Goal: Information Seeking & Learning: Check status

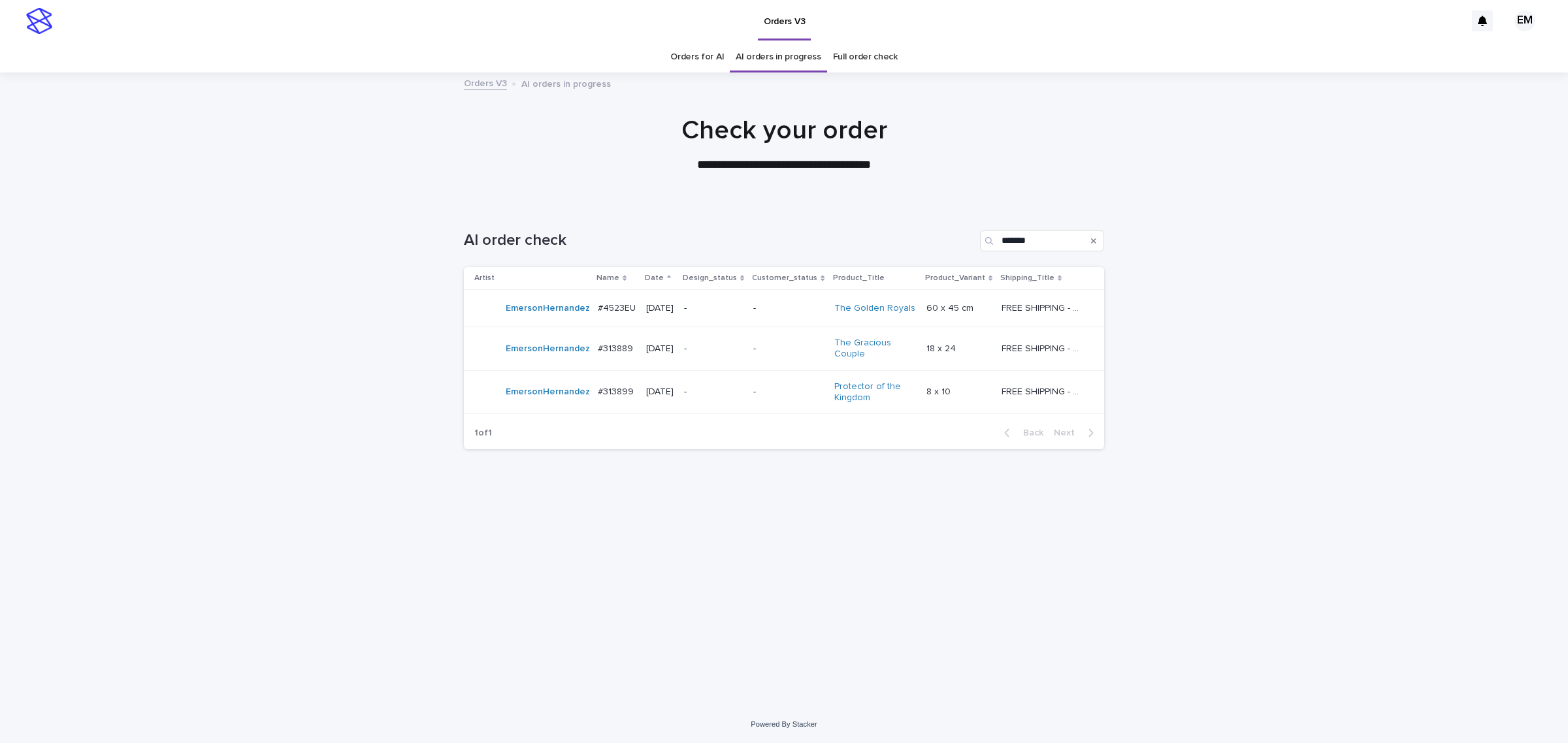
drag, startPoint x: 825, startPoint y: 585, endPoint x: 809, endPoint y: 627, distance: 44.9
click at [825, 584] on div "Loading... Saving… Loading... Saving… AI order check ******* Artist Name Date D…" at bounding box center [784, 439] width 654 height 469
click at [740, 302] on div "-" at bounding box center [713, 308] width 59 height 22
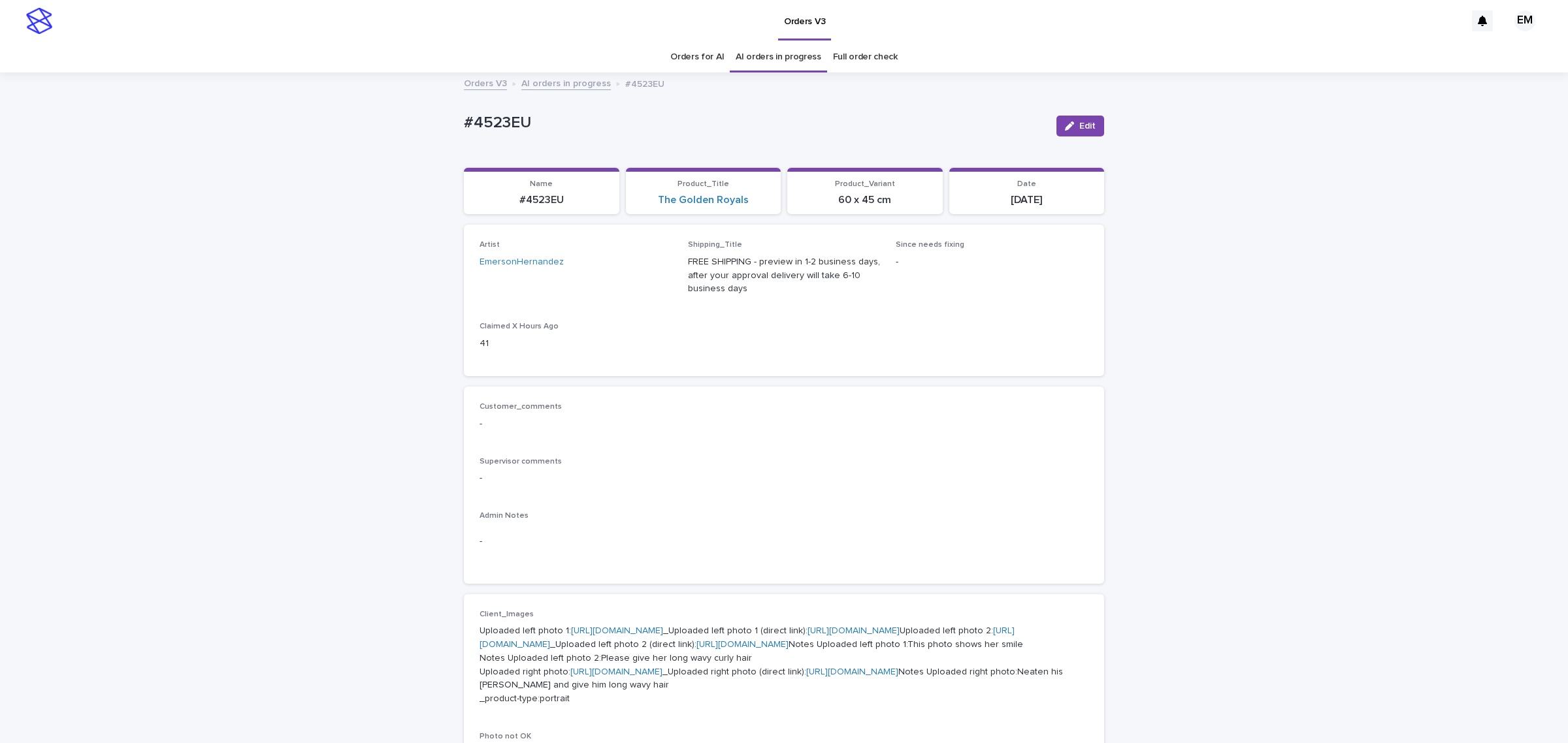
scroll to position [41, 0]
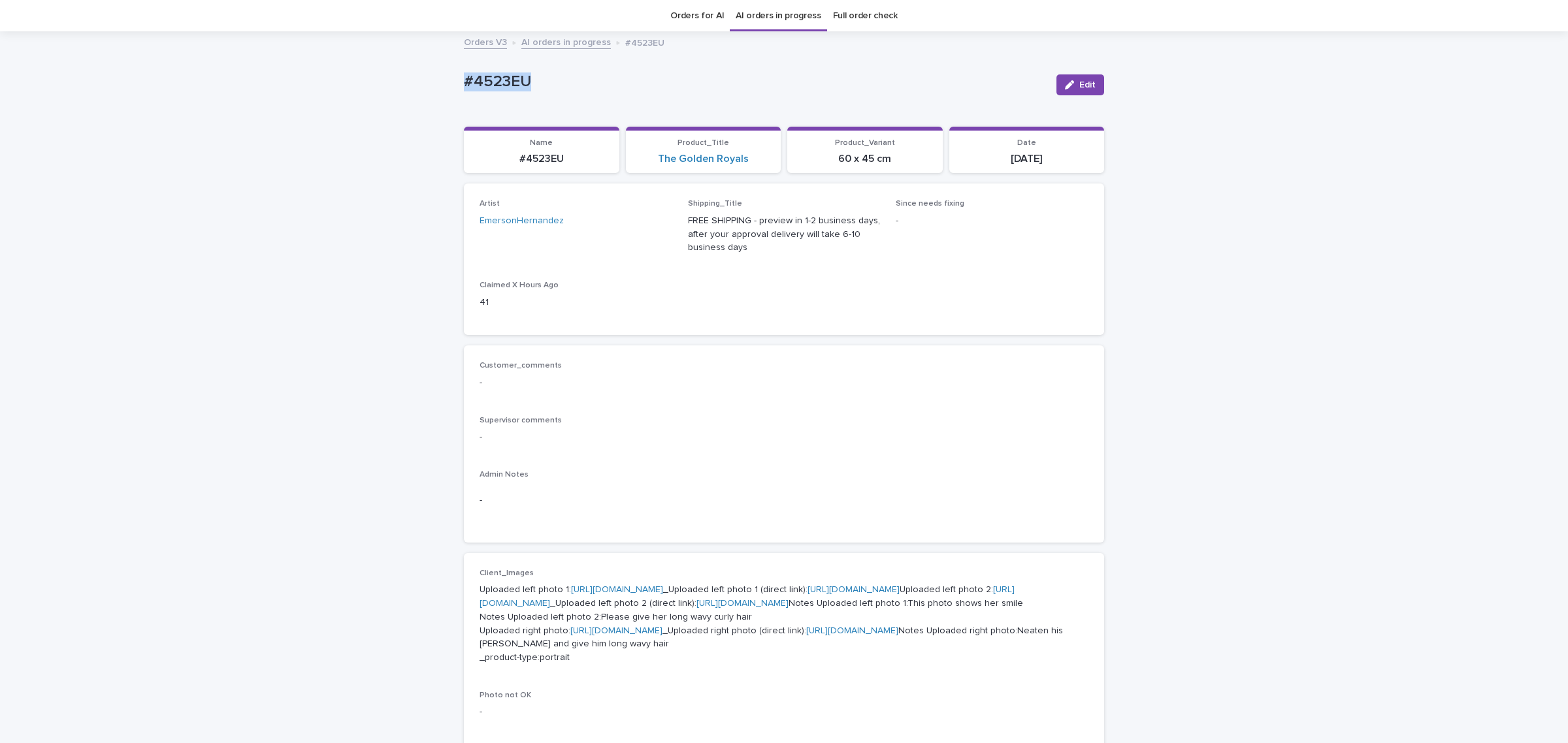
drag, startPoint x: 379, startPoint y: 93, endPoint x: 448, endPoint y: 199, distance: 126.5
click at [344, 93] on div "Loading... Saving… Loading... Saving… #4523EU Edit #4523EU Edit Sorry, there wa…" at bounding box center [784, 661] width 1568 height 1258
copy p "#4523EU"
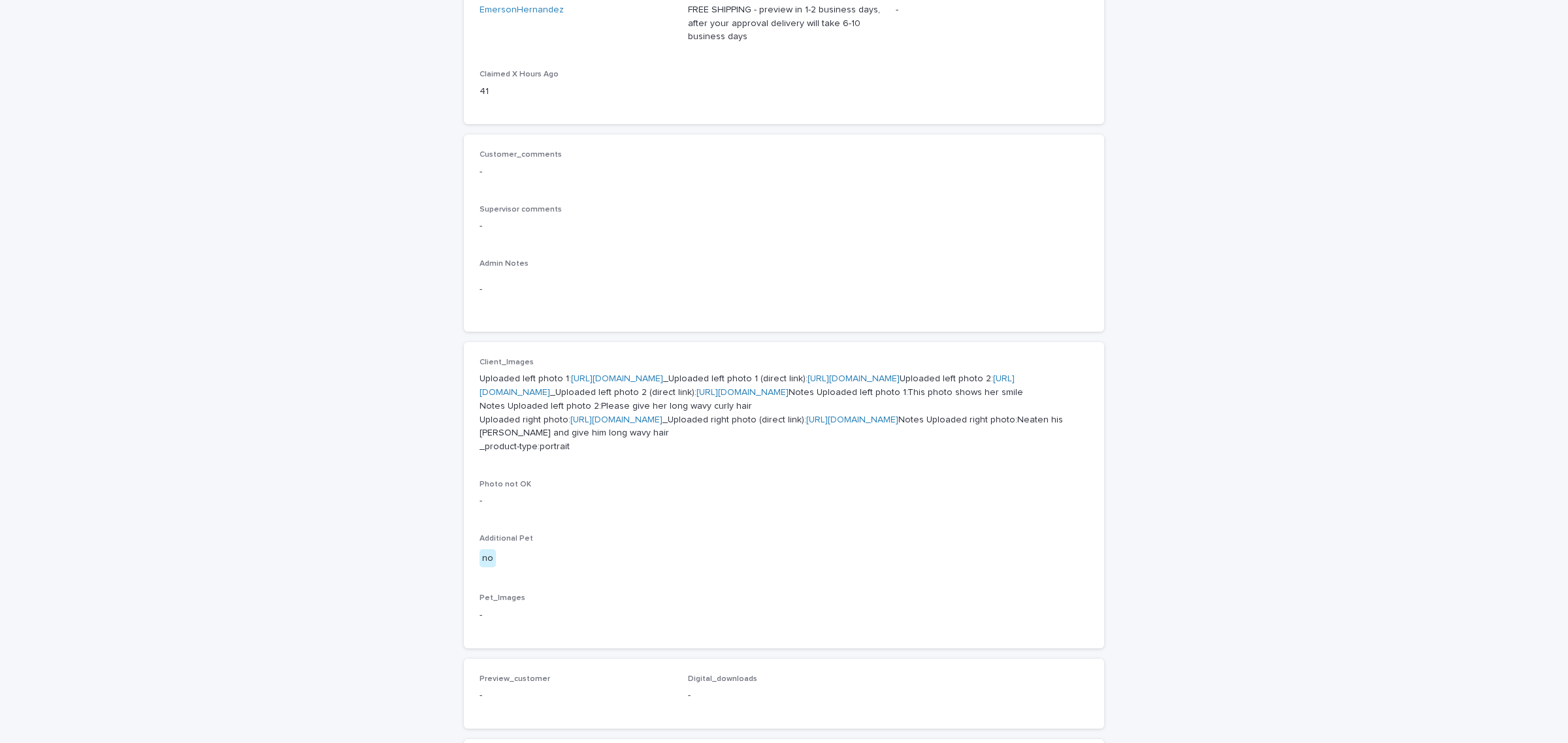
scroll to position [259, 0]
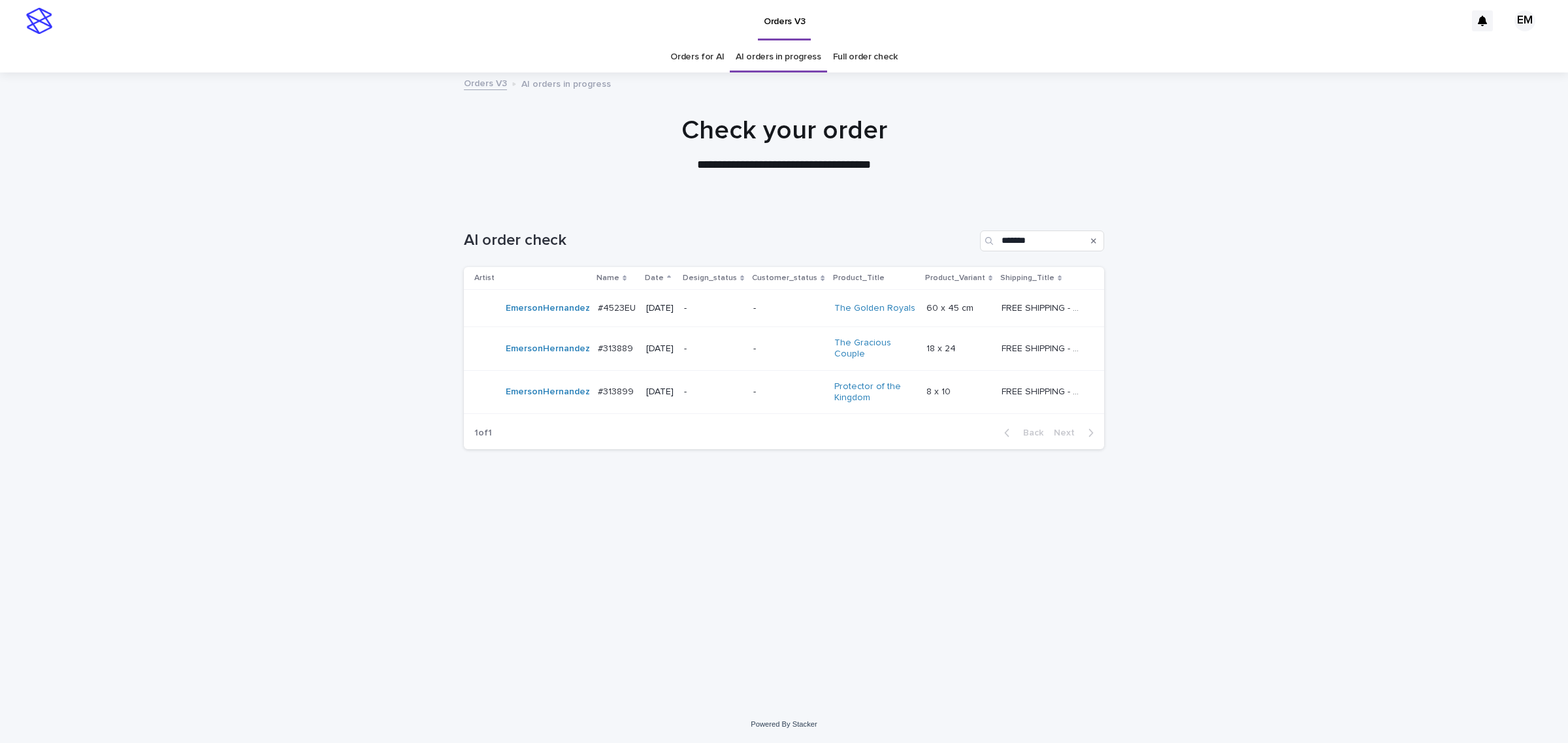
click at [743, 354] on p "-" at bounding box center [713, 348] width 59 height 11
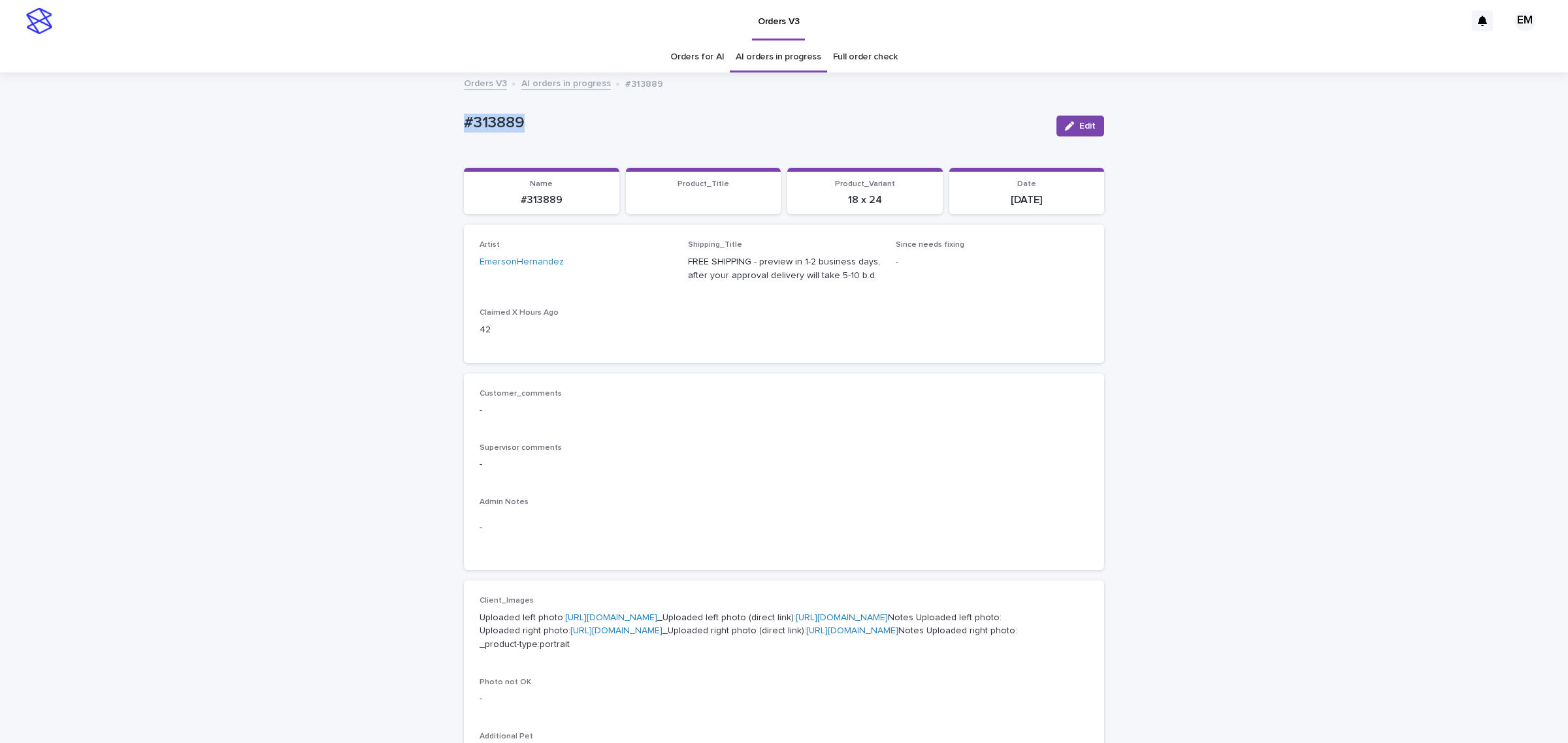
drag, startPoint x: 554, startPoint y: 113, endPoint x: 406, endPoint y: 160, distance: 155.3
click at [354, 122] on div "Loading... Saving… Loading... Saving… #313889 Edit #313889 Edit Sorry, there wa…" at bounding box center [784, 676] width 1568 height 1203
copy p "#313889"
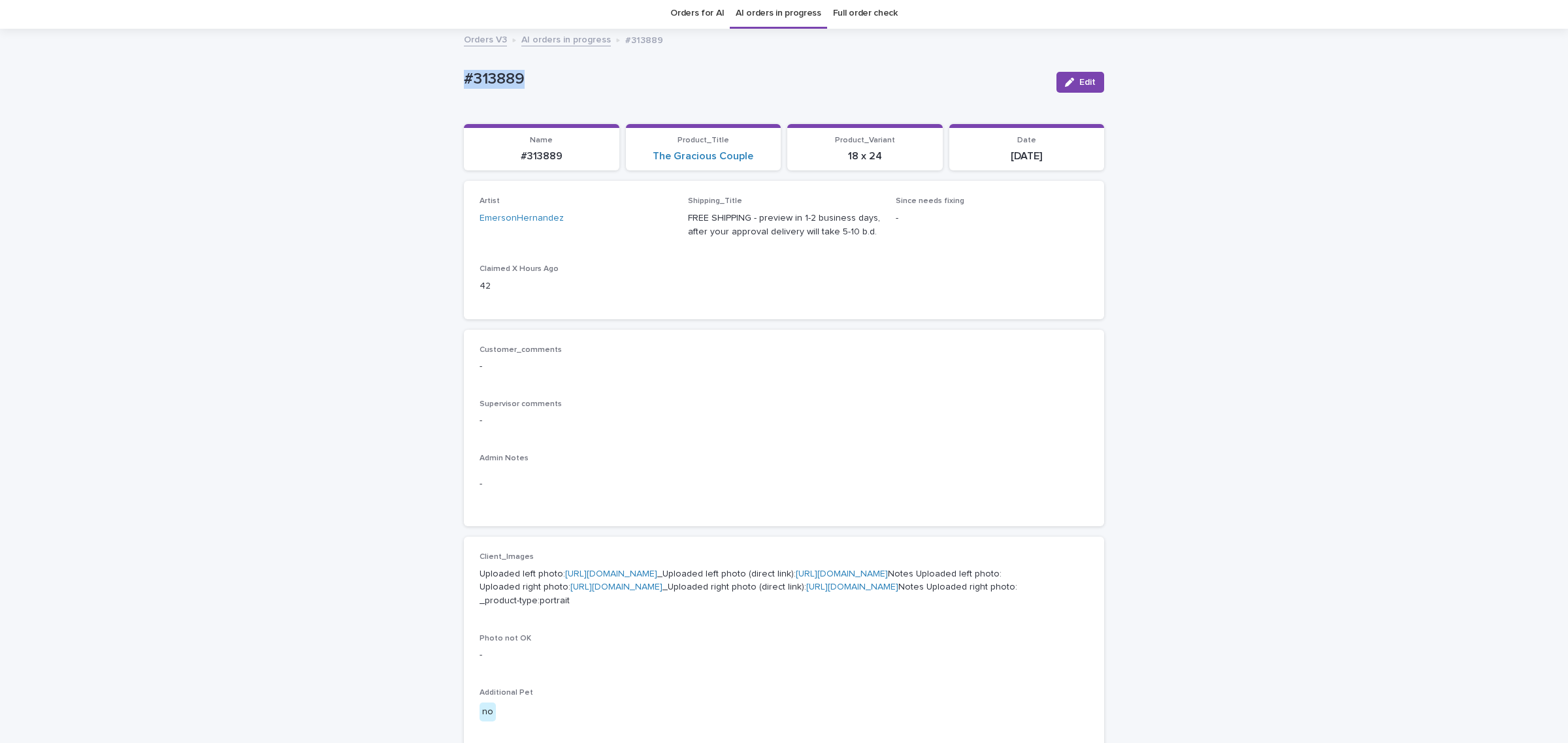
scroll to position [163, 0]
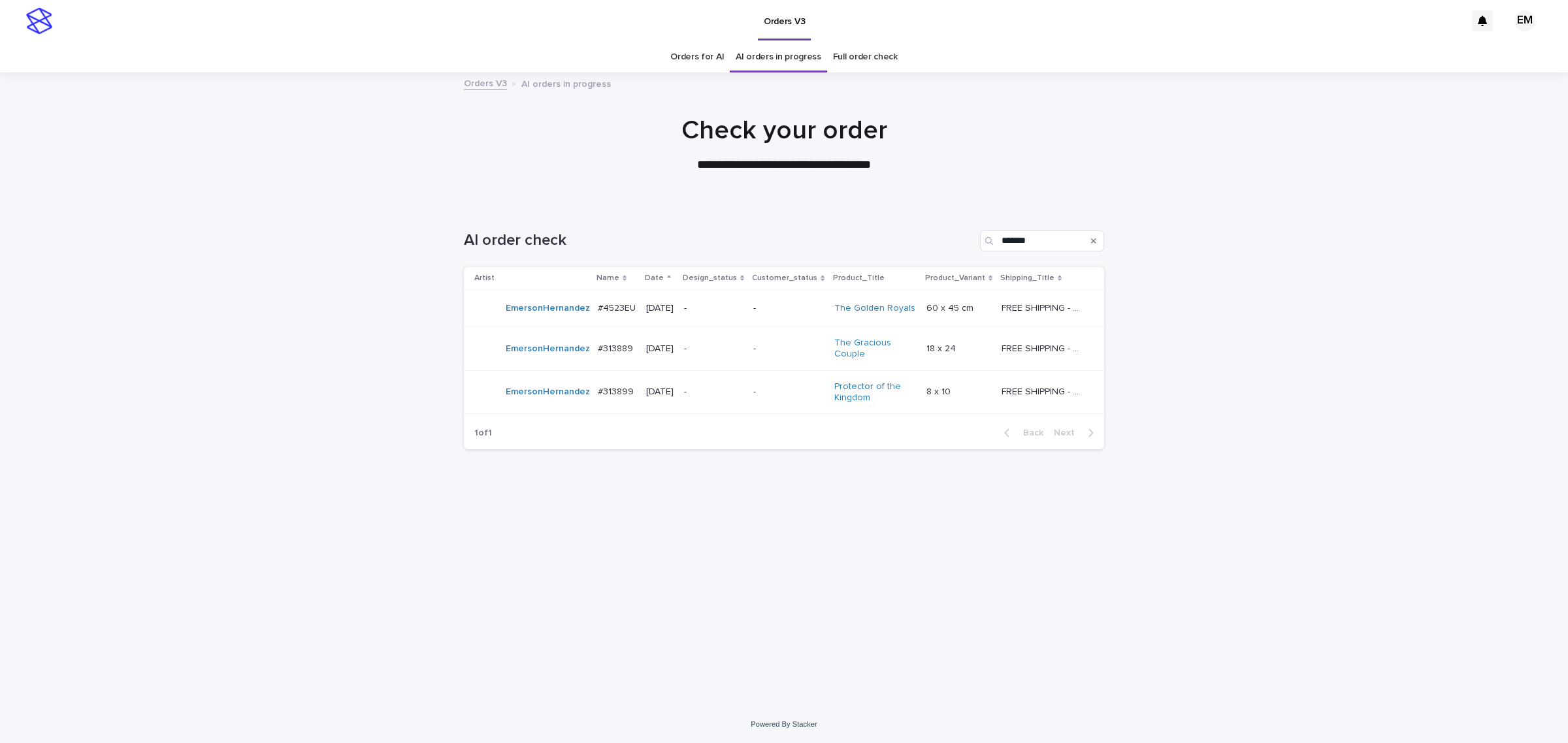
click at [735, 397] on p "-" at bounding box center [713, 391] width 59 height 11
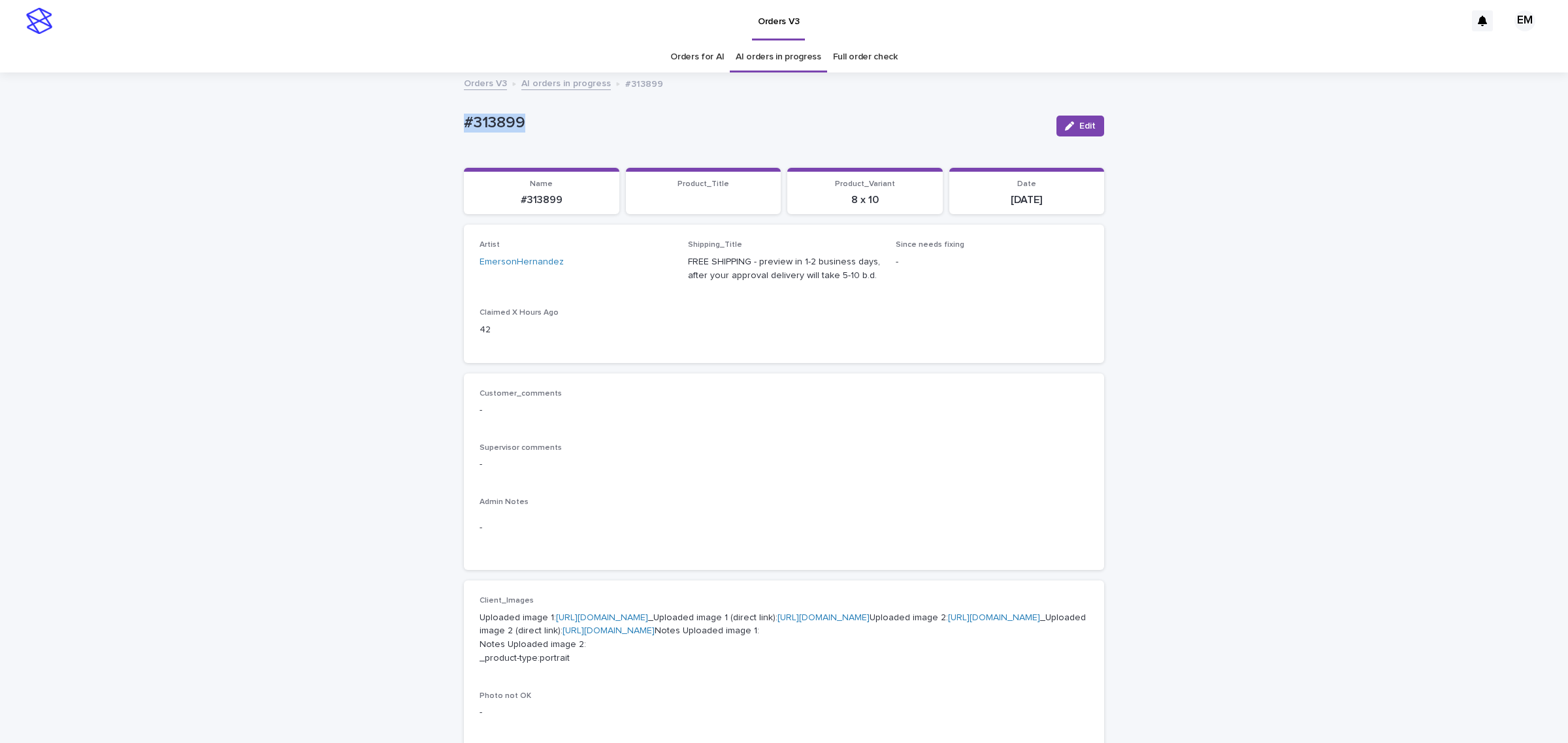
click at [338, 135] on div "Loading... Saving… Loading... Saving… #313899 Edit #313899 Edit Sorry, there wa…" at bounding box center [784, 682] width 1568 height 1216
copy p "#313899"
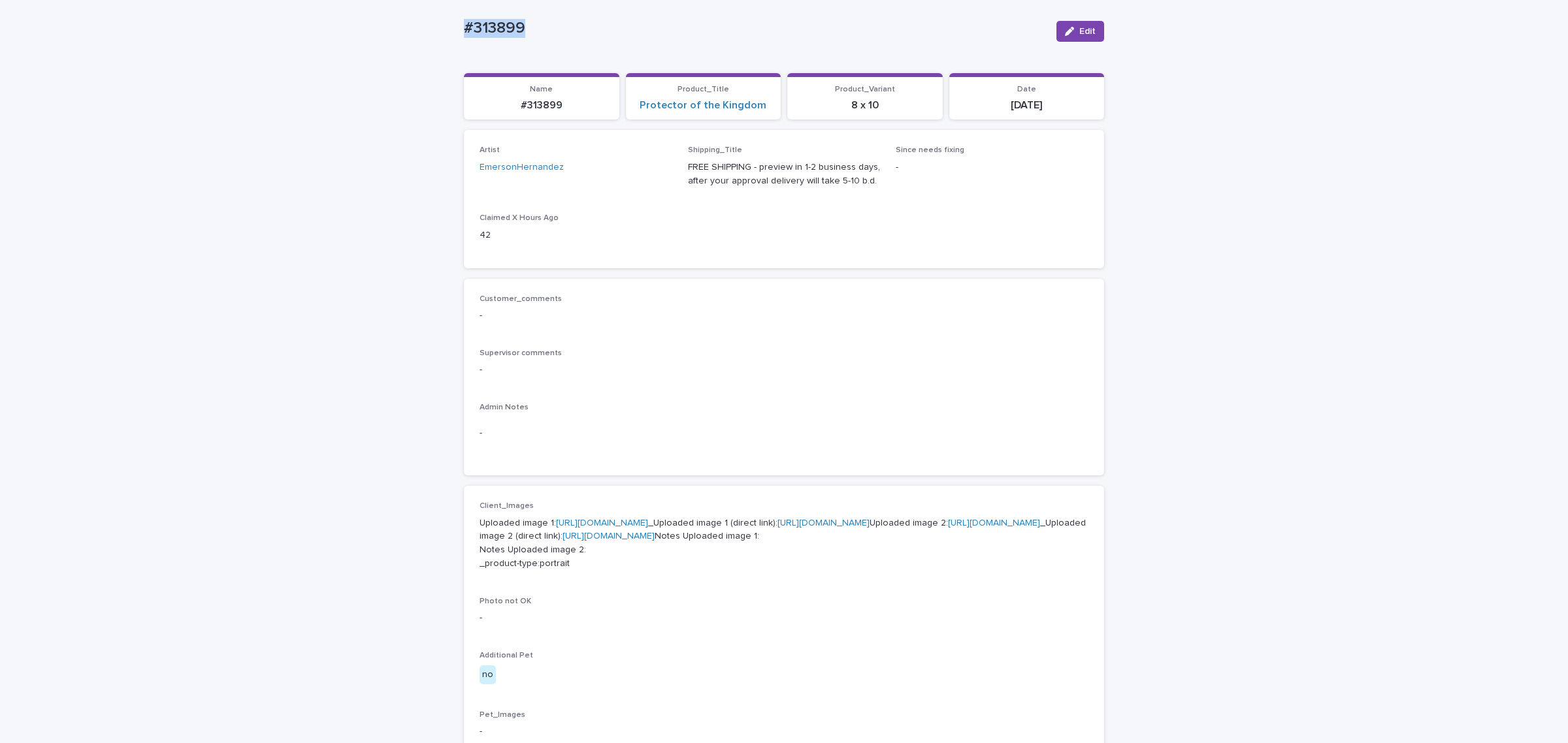
scroll to position [109, 0]
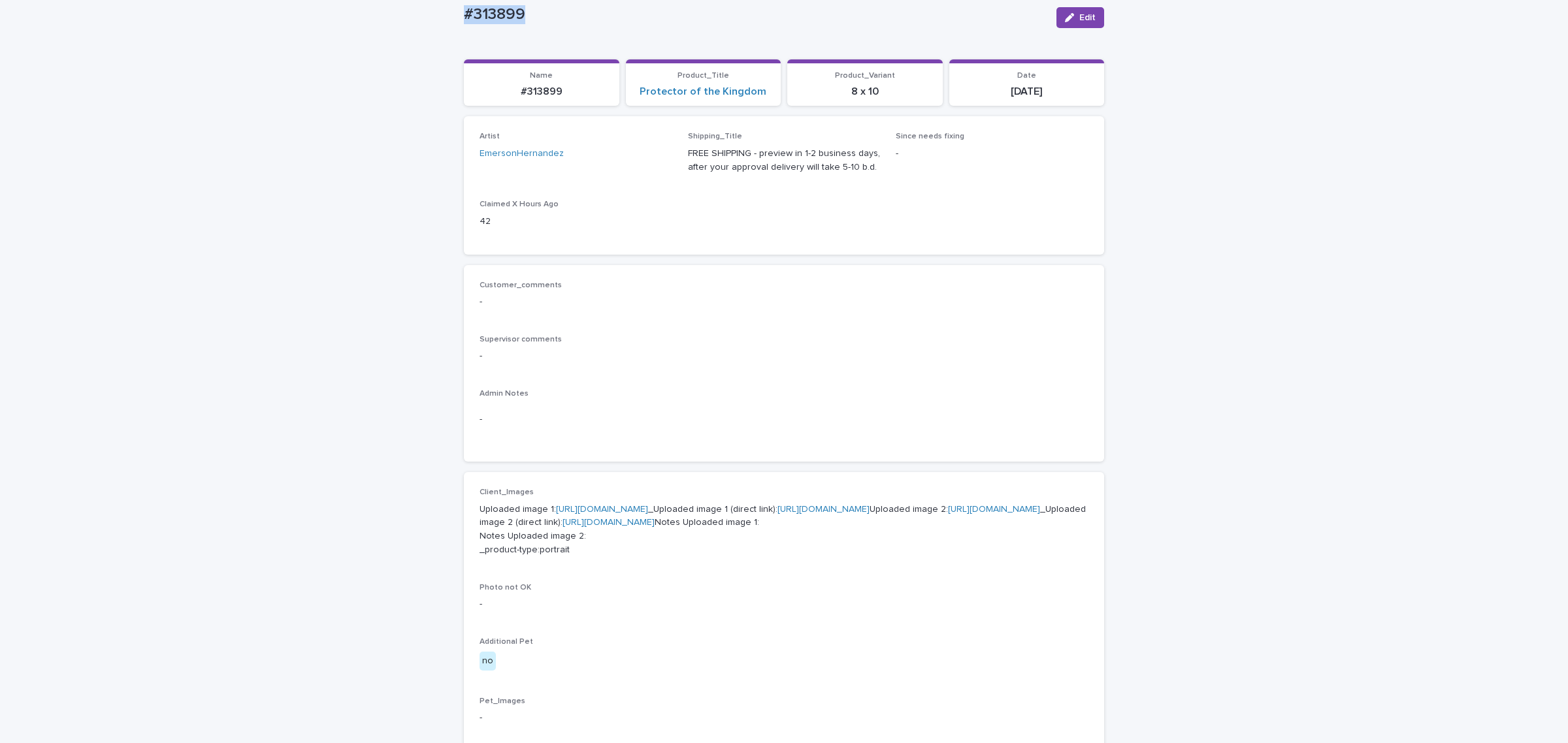
drag, startPoint x: 602, startPoint y: 522, endPoint x: 623, endPoint y: 543, distance: 29.7
copy p "#313899"
click at [363, 102] on div "Loading... Saving… Loading... Saving… #313899 Edit #313899 Edit Sorry, there wa…" at bounding box center [784, 573] width 1568 height 1216
